Goal: Information Seeking & Learning: Learn about a topic

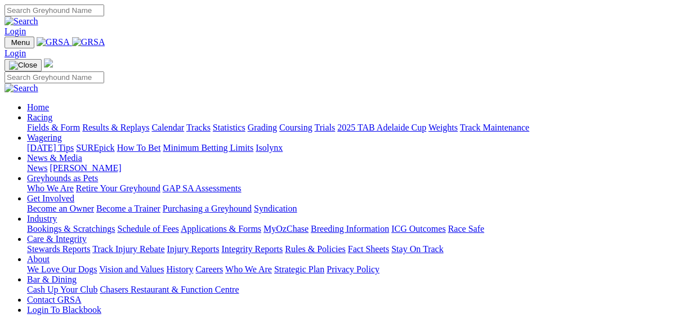
click at [117, 123] on link "Results & Replays" at bounding box center [115, 128] width 67 height 10
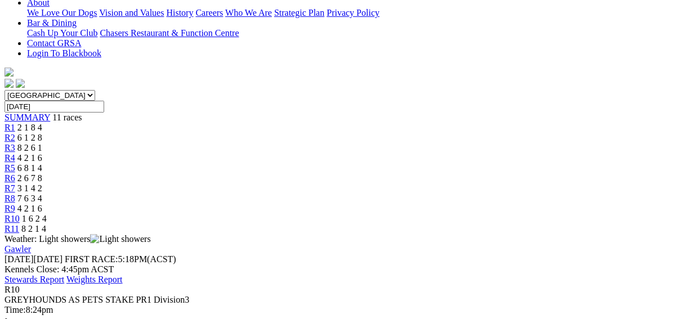
scroll to position [180, 0]
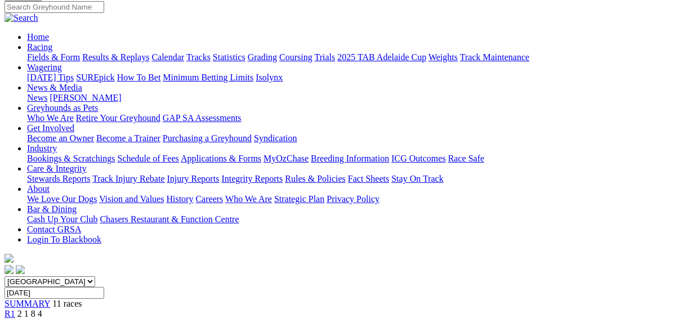
scroll to position [90, 0]
click at [15, 310] on span "R1" at bounding box center [10, 315] width 11 height 10
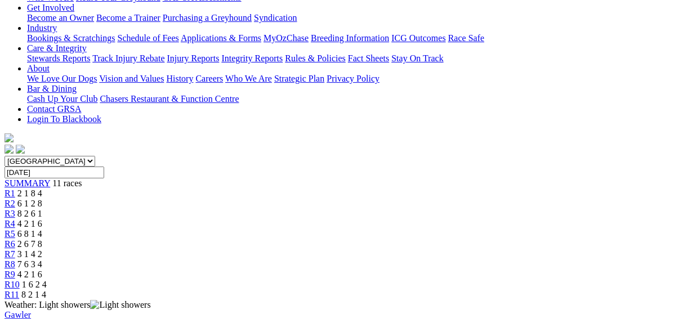
scroll to position [135, 0]
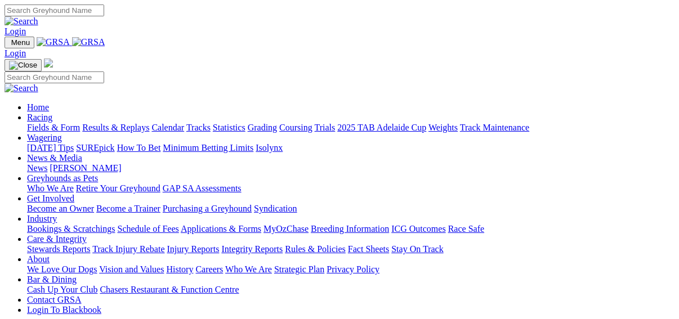
click at [29, 123] on link "Fields & Form" at bounding box center [53, 128] width 53 height 10
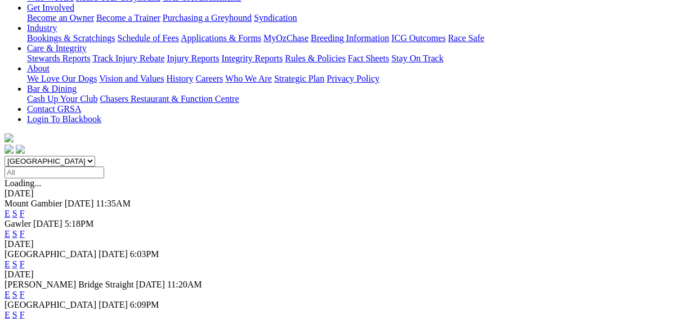
scroll to position [225, 0]
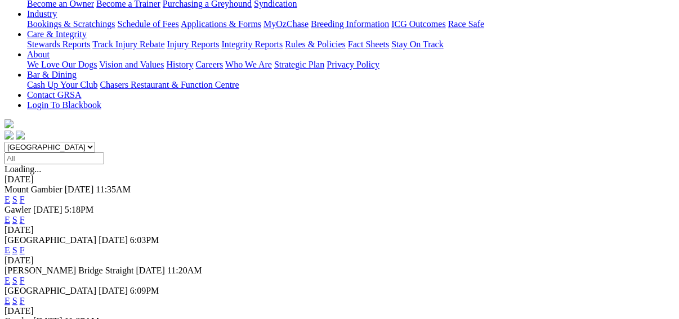
click at [25, 276] on link "F" at bounding box center [22, 281] width 5 height 10
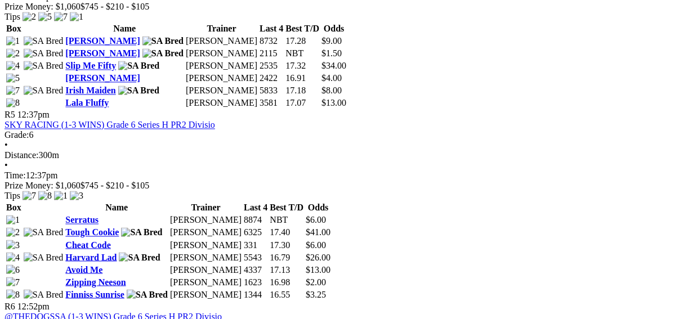
scroll to position [1261, 0]
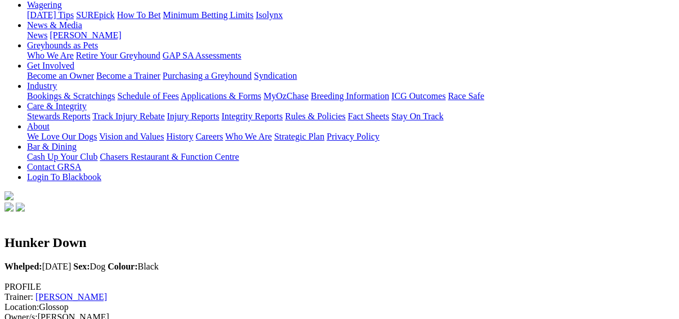
scroll to position [27, 0]
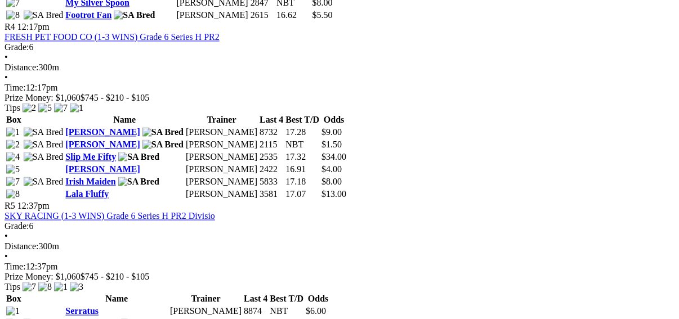
scroll to position [1216, 0]
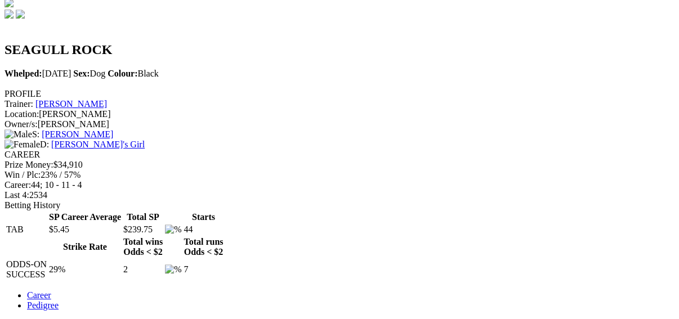
scroll to position [315, 0]
